Goal: Task Accomplishment & Management: Use online tool/utility

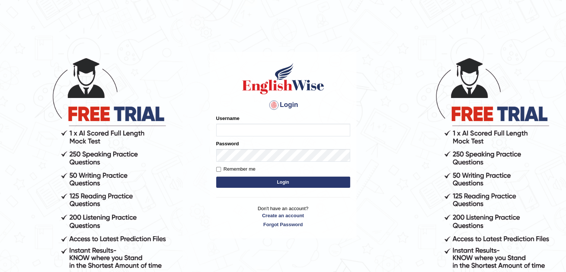
type input "Jitendra"
click at [265, 179] on button "Login" at bounding box center [283, 181] width 134 height 11
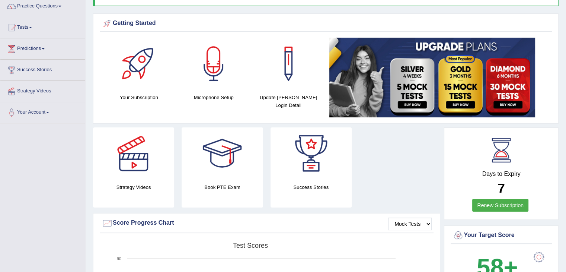
scroll to position [62, 0]
click at [35, 6] on link "Practice Questions" at bounding box center [42, 5] width 85 height 19
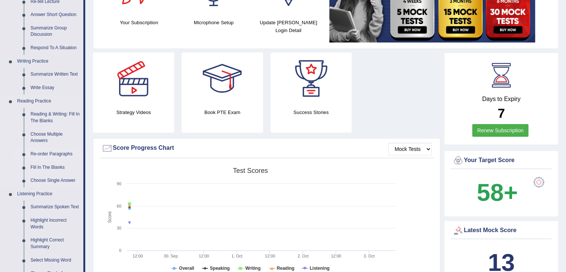
scroll to position [136, 0]
